Goal: Task Accomplishment & Management: Manage account settings

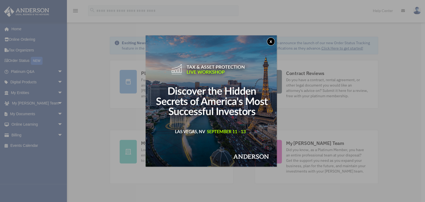
click at [272, 41] on button "x" at bounding box center [271, 42] width 8 height 8
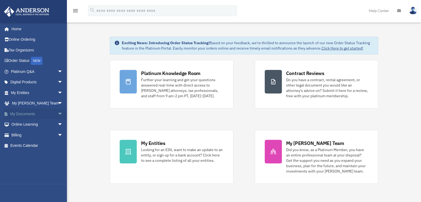
click at [58, 115] on span "arrow_drop_down" at bounding box center [63, 114] width 11 height 11
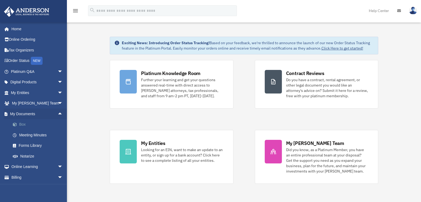
click at [38, 126] on link "Box" at bounding box center [40, 124] width 64 height 11
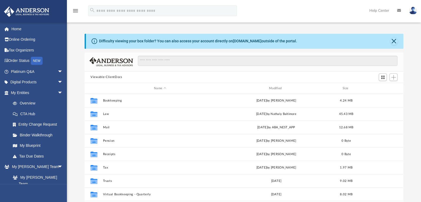
scroll to position [118, 315]
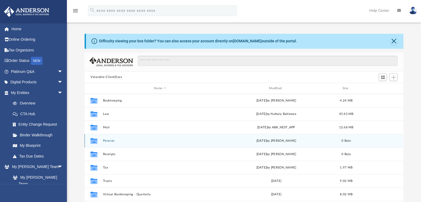
click at [93, 141] on icon "grid" at bounding box center [94, 142] width 7 height 4
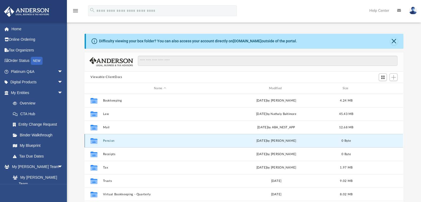
click at [112, 140] on button "Pension" at bounding box center [160, 140] width 114 height 3
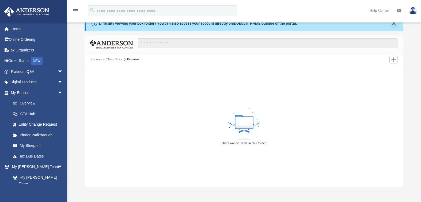
scroll to position [9, 0]
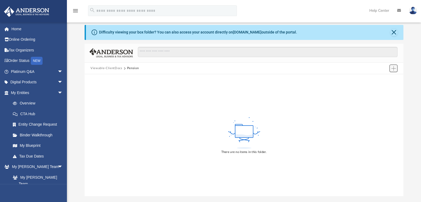
click at [393, 69] on span "Add" at bounding box center [394, 68] width 5 height 5
click at [383, 80] on li "Upload" at bounding box center [386, 79] width 17 height 6
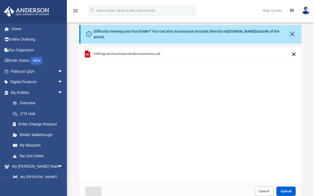
scroll to position [40, 0]
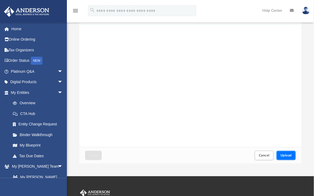
click at [288, 154] on span "Upload" at bounding box center [286, 155] width 11 height 3
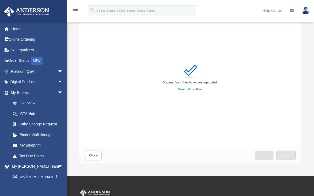
scroll to position [0, 0]
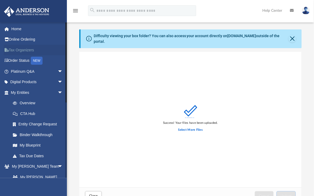
click at [21, 51] on link "Tax Organizers" at bounding box center [37, 50] width 67 height 11
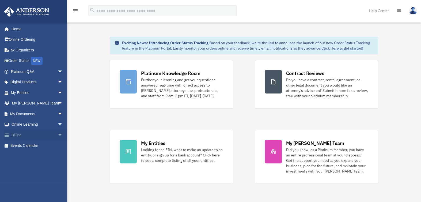
click at [58, 133] on span "arrow_drop_down" at bounding box center [63, 135] width 11 height 11
click at [39, 147] on link "$ Open Invoices" at bounding box center [40, 145] width 64 height 11
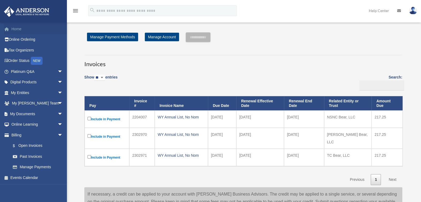
click at [18, 29] on link "Home" at bounding box center [37, 29] width 67 height 11
